Goal: Find specific fact: Find specific fact

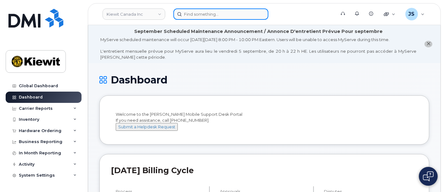
click at [219, 16] on input at bounding box center [221, 13] width 95 height 11
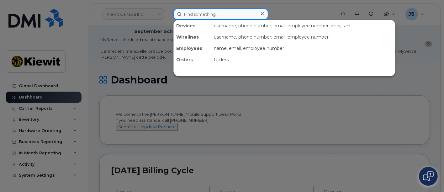
paste input "533406"
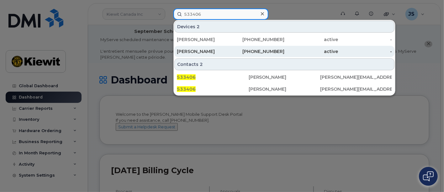
type input "533406"
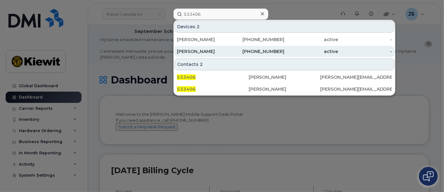
click at [226, 49] on div "[PERSON_NAME]" at bounding box center [204, 51] width 54 height 6
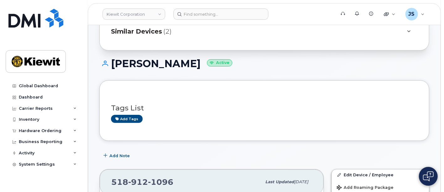
scroll to position [209, 0]
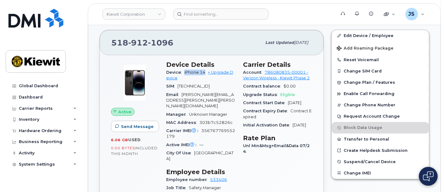
drag, startPoint x: 205, startPoint y: 70, endPoint x: 185, endPoint y: 71, distance: 19.8
click at [185, 71] on span "iPhone 14" at bounding box center [195, 72] width 21 height 5
copy span "iPhone 14"
drag, startPoint x: 180, startPoint y: 41, endPoint x: 111, endPoint y: 42, distance: 69.4
click at [111, 42] on div "518 912 1096 Last updated Jul 31, 2025" at bounding box center [212, 42] width 224 height 25
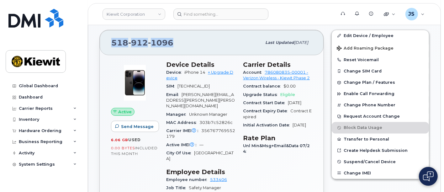
copy span "518 912 1096"
